Goal: Transaction & Acquisition: Purchase product/service

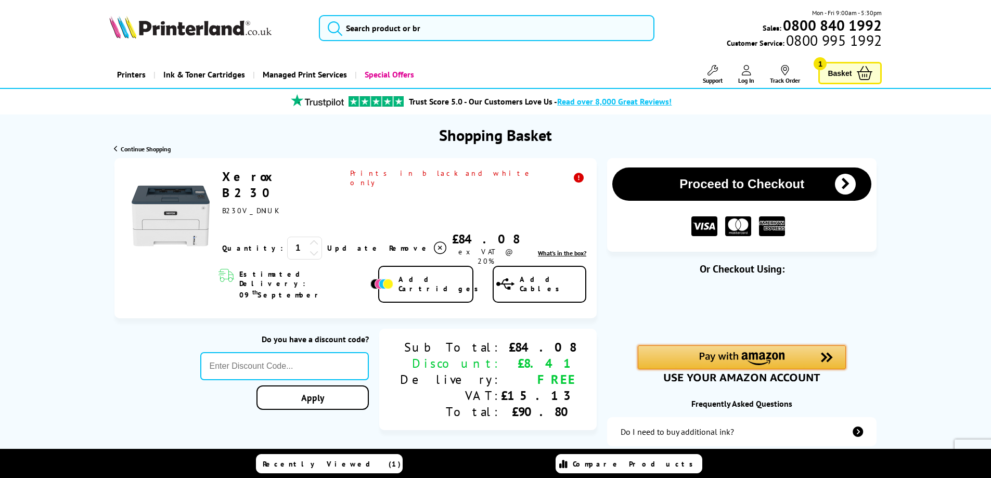
click at [711, 362] on img "Amazon Pay - Use your Amazon account" at bounding box center [741, 358] width 85 height 13
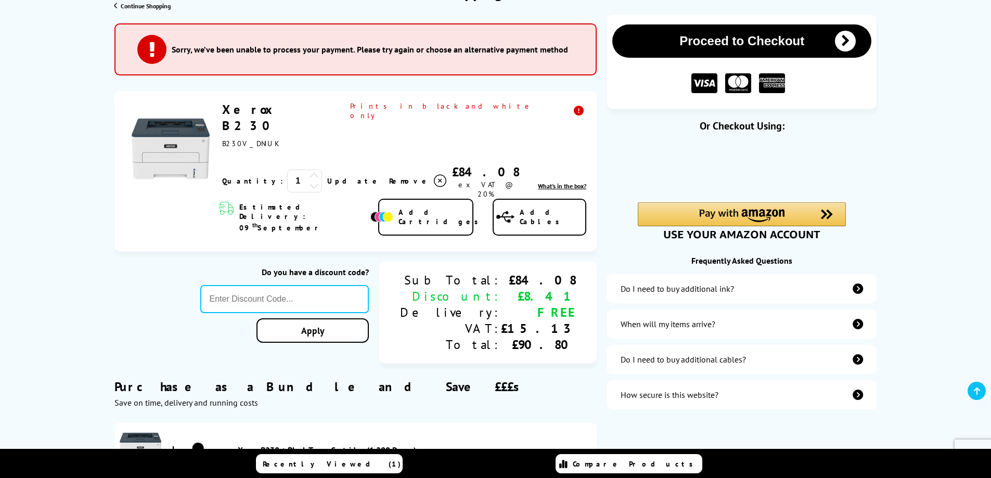
scroll to position [206, 0]
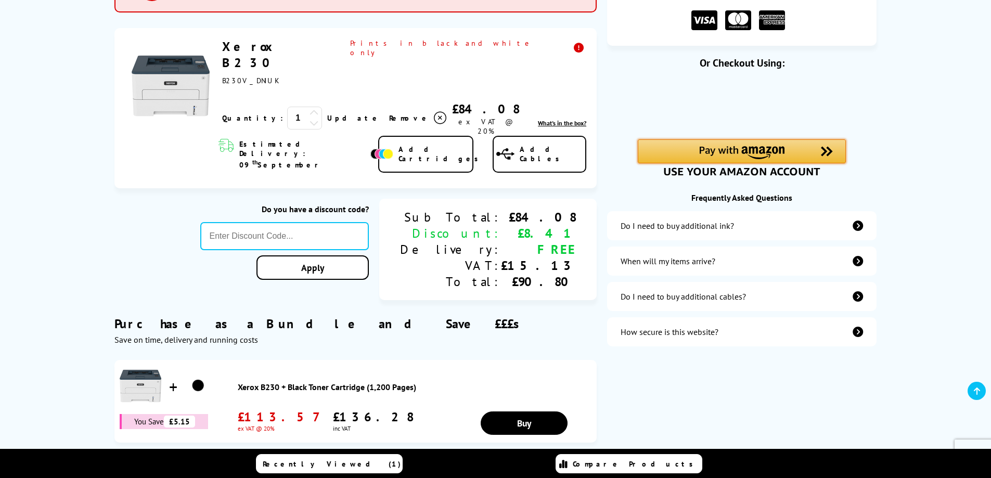
click at [742, 158] on img "Amazon Pay - Use your Amazon account" at bounding box center [741, 152] width 85 height 13
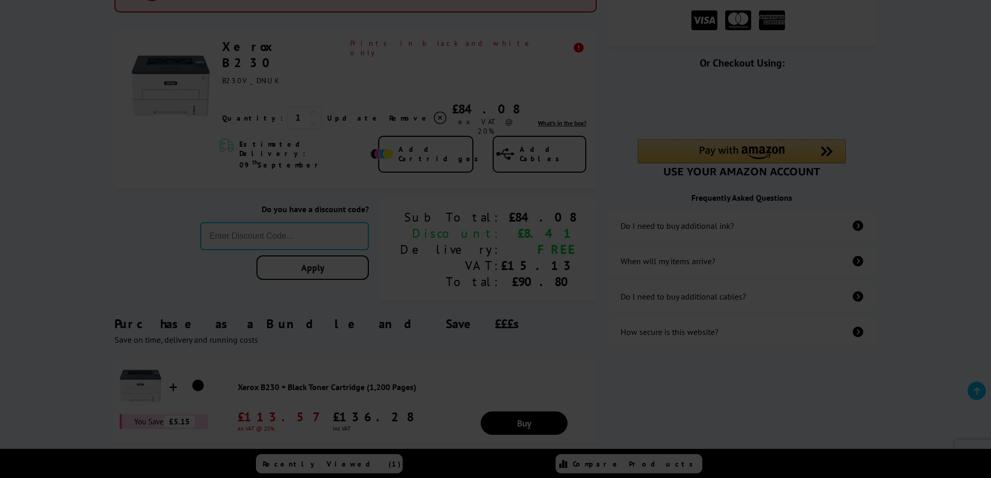
click at [693, 295] on div at bounding box center [495, 239] width 991 height 478
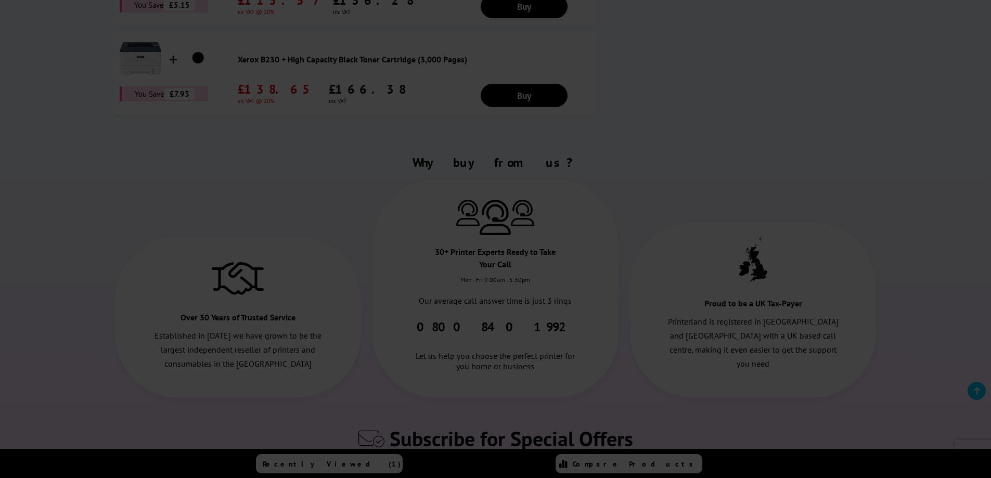
scroll to position [622, 0]
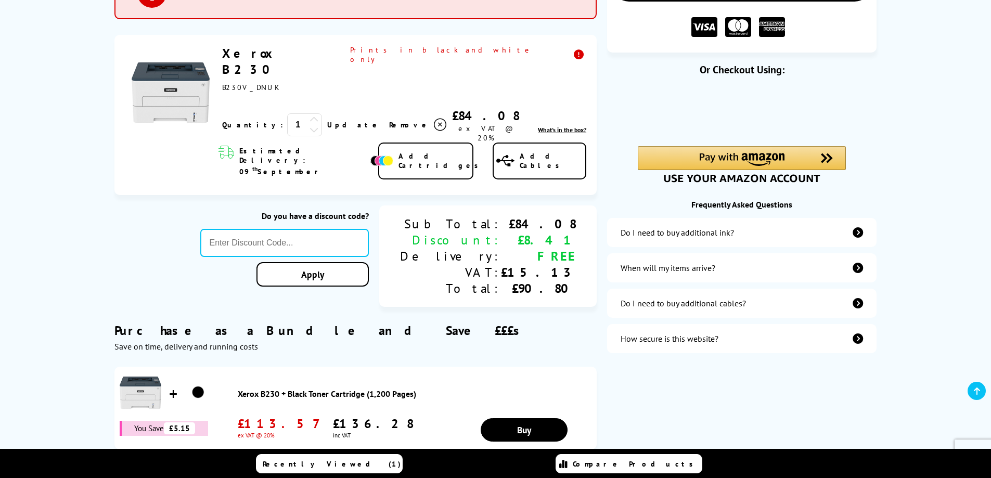
scroll to position [208, 0]
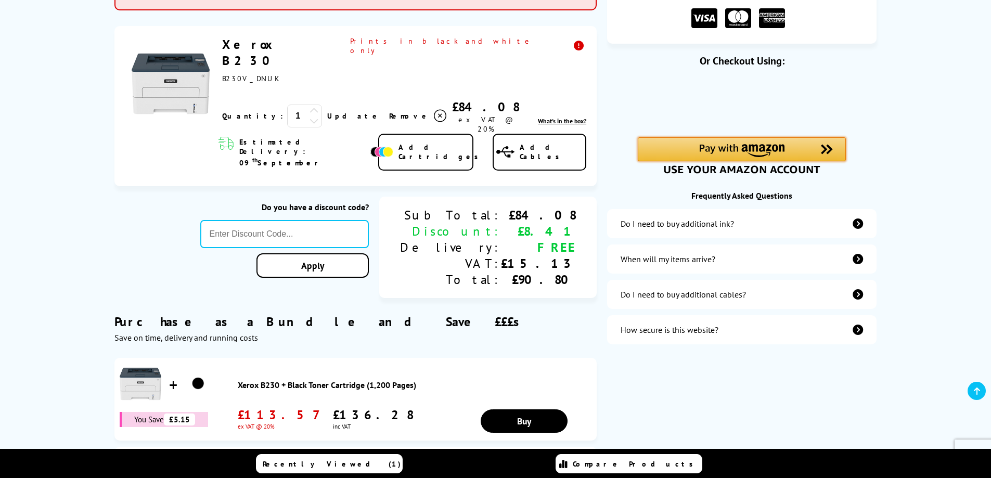
click at [736, 150] on img "Amazon Pay - Use your Amazon account" at bounding box center [741, 150] width 85 height 13
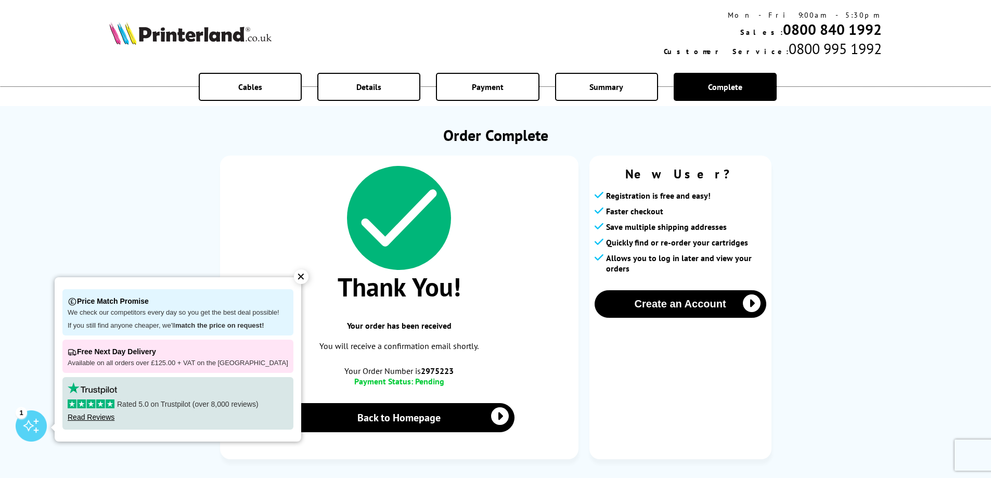
click at [103, 203] on div "Cables Details Payment Summary Complete Order Complete Thank You! Your order ha…" at bounding box center [495, 240] width 991 height 480
